Goal: Task Accomplishment & Management: Manage account settings

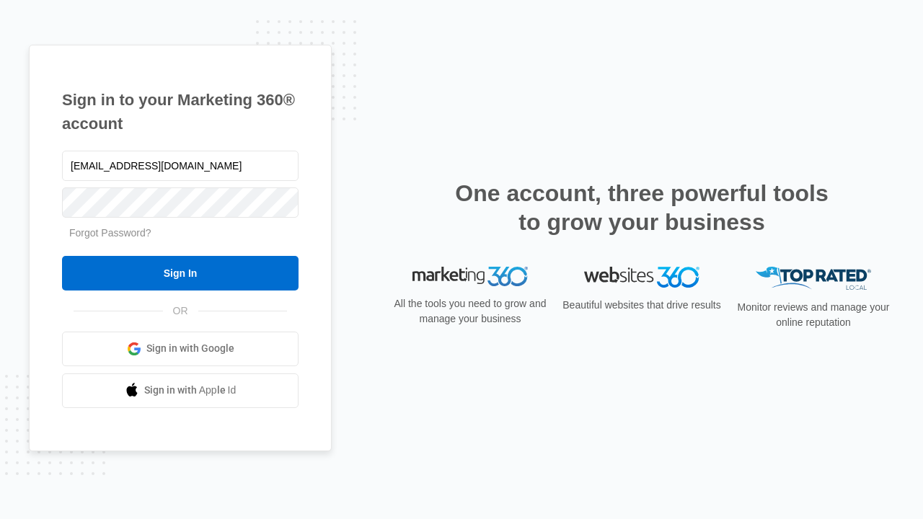
type input "[EMAIL_ADDRESS][DOMAIN_NAME]"
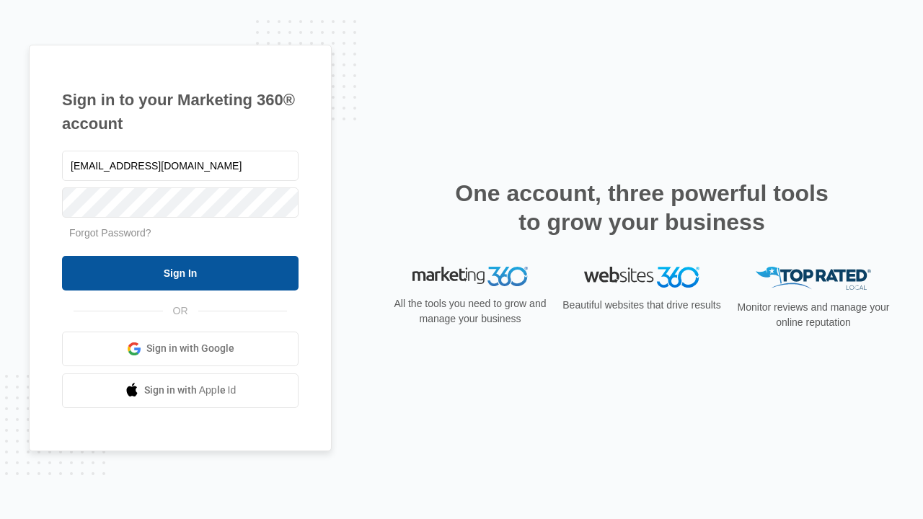
click at [180, 273] on input "Sign In" at bounding box center [180, 273] width 237 height 35
